Goal: Task Accomplishment & Management: Manage account settings

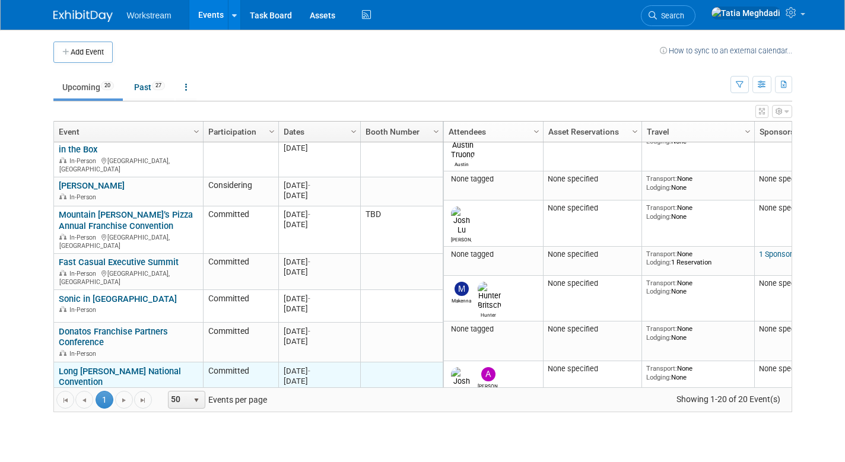
scroll to position [244, 0]
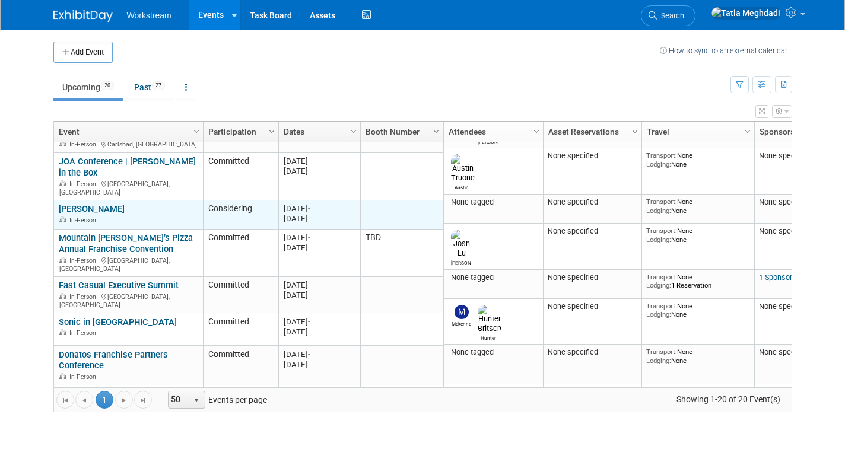
click at [105, 204] on link "[PERSON_NAME]" at bounding box center [92, 209] width 66 height 11
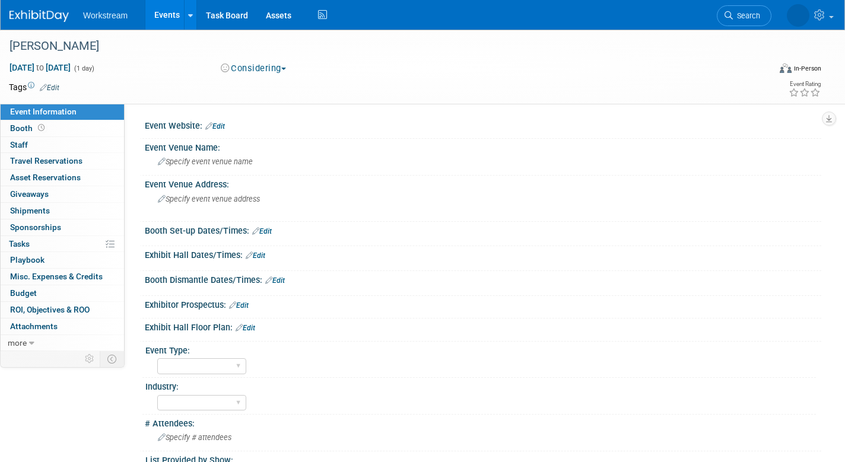
select select "[PERSON_NAME]"
click at [30, 147] on link "0 Staff 0" at bounding box center [62, 145] width 123 height 16
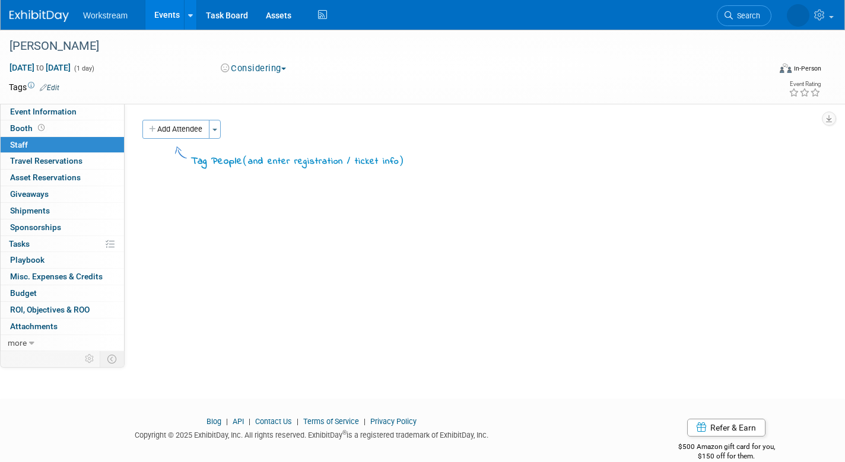
click at [169, 133] on button "Add Attendee" at bounding box center [175, 129] width 67 height 19
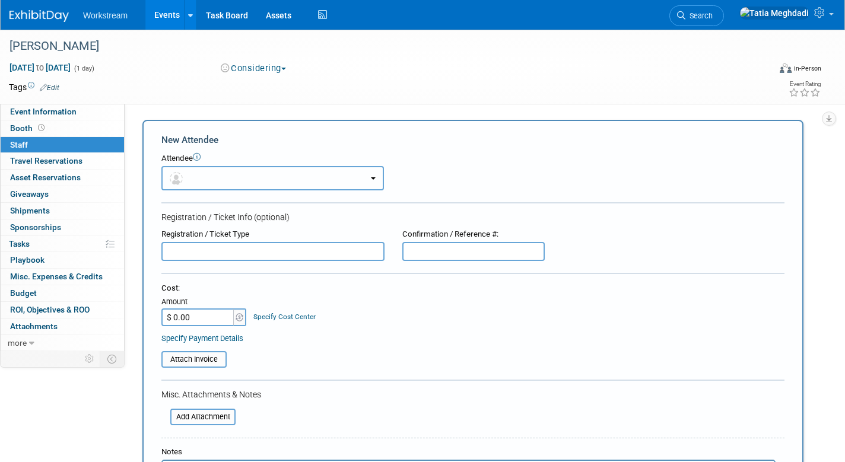
click at [210, 182] on button "button" at bounding box center [272, 178] width 223 height 24
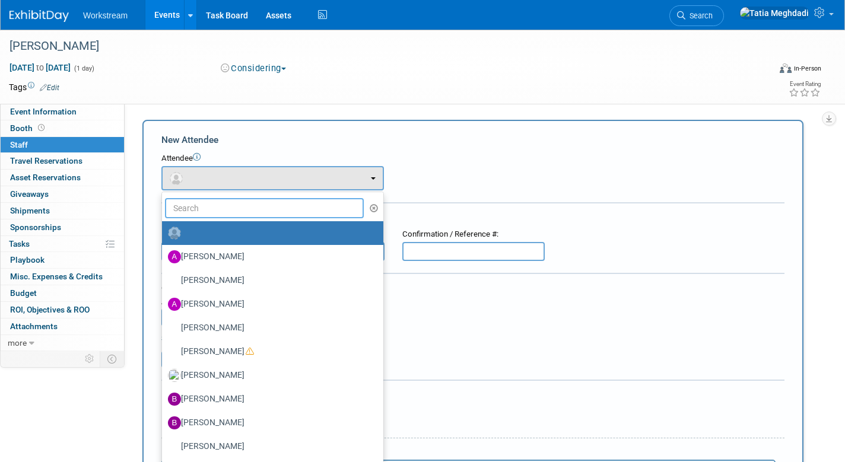
click at [206, 207] on input "text" at bounding box center [264, 208] width 199 height 20
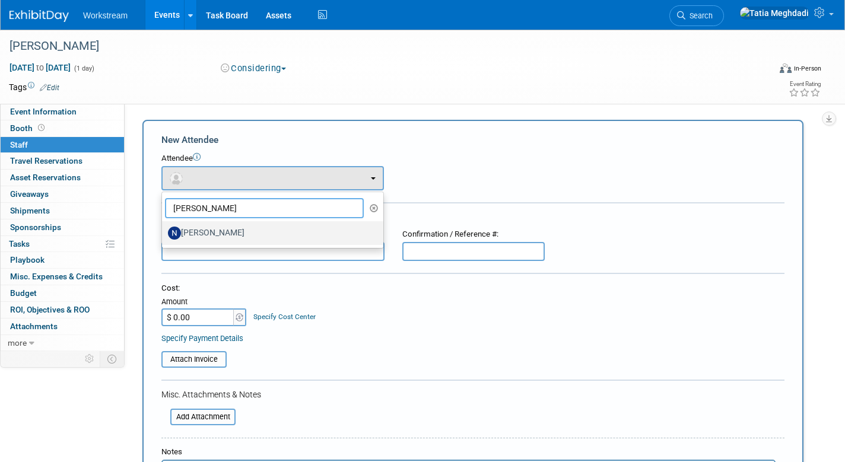
type input "nick"
click at [195, 234] on label "Nick Walters" at bounding box center [270, 233] width 204 height 19
click at [164, 234] on input "Nick Walters" at bounding box center [160, 232] width 8 height 8
select select "69281da2-5aea-44d5-b035-c31bc8aefca3"
select select "100"
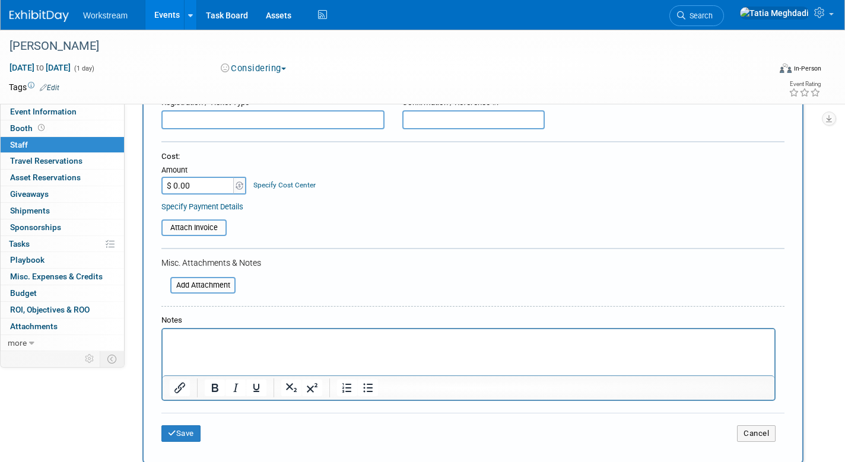
scroll to position [164, 0]
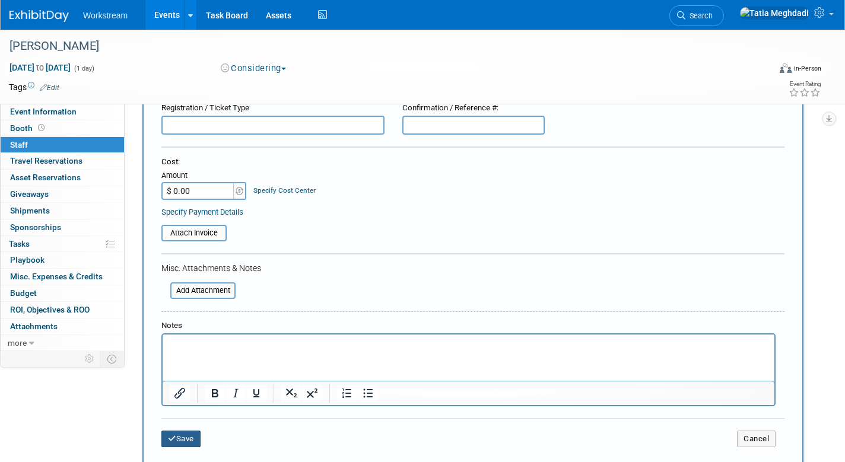
click at [189, 437] on button "Save" at bounding box center [180, 439] width 39 height 17
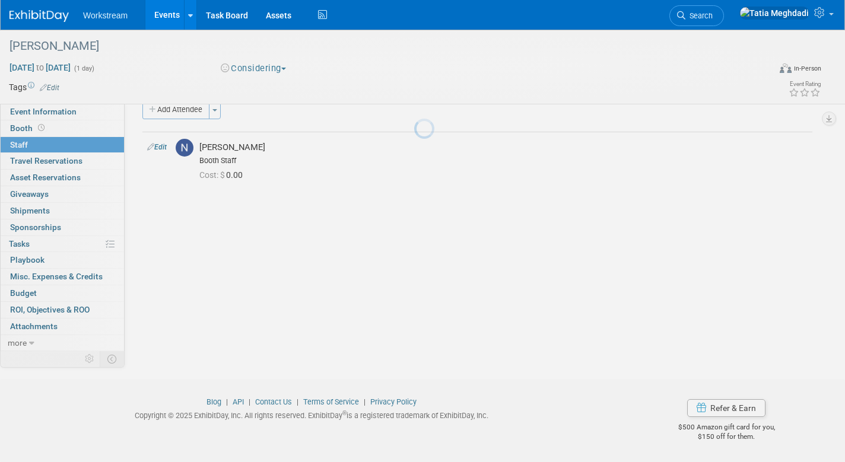
scroll to position [20, 0]
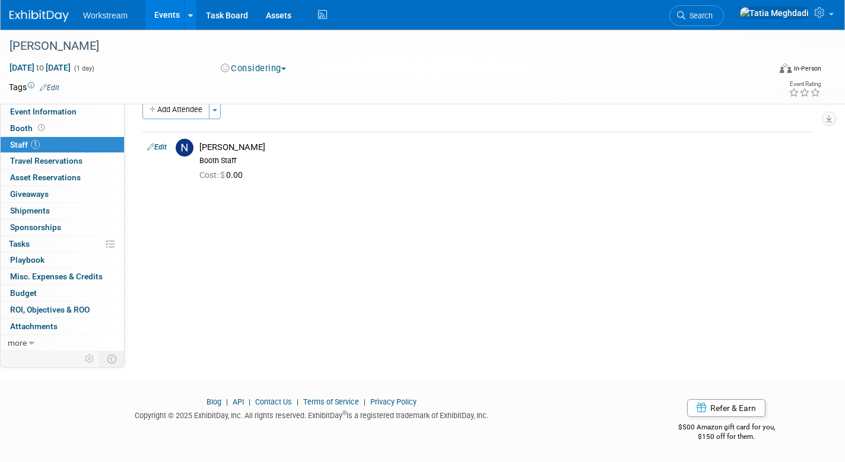
click at [178, 16] on link "Events" at bounding box center [166, 15] width 43 height 30
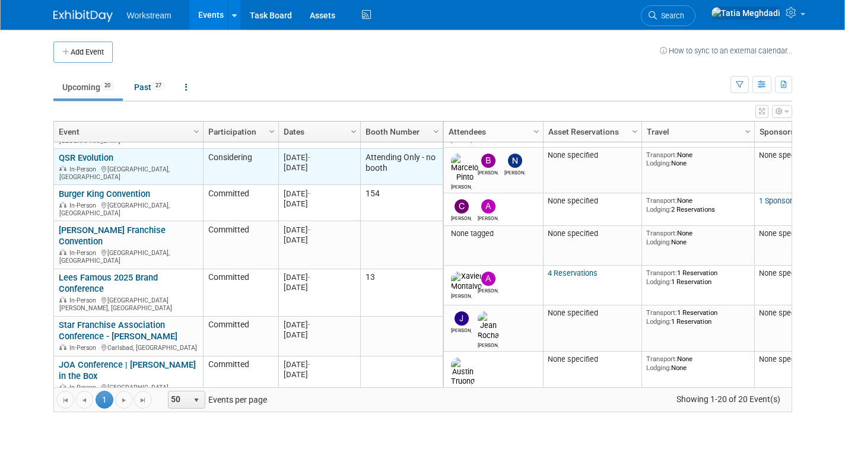
scroll to position [57, 0]
